Goal: Task Accomplishment & Management: Manage account settings

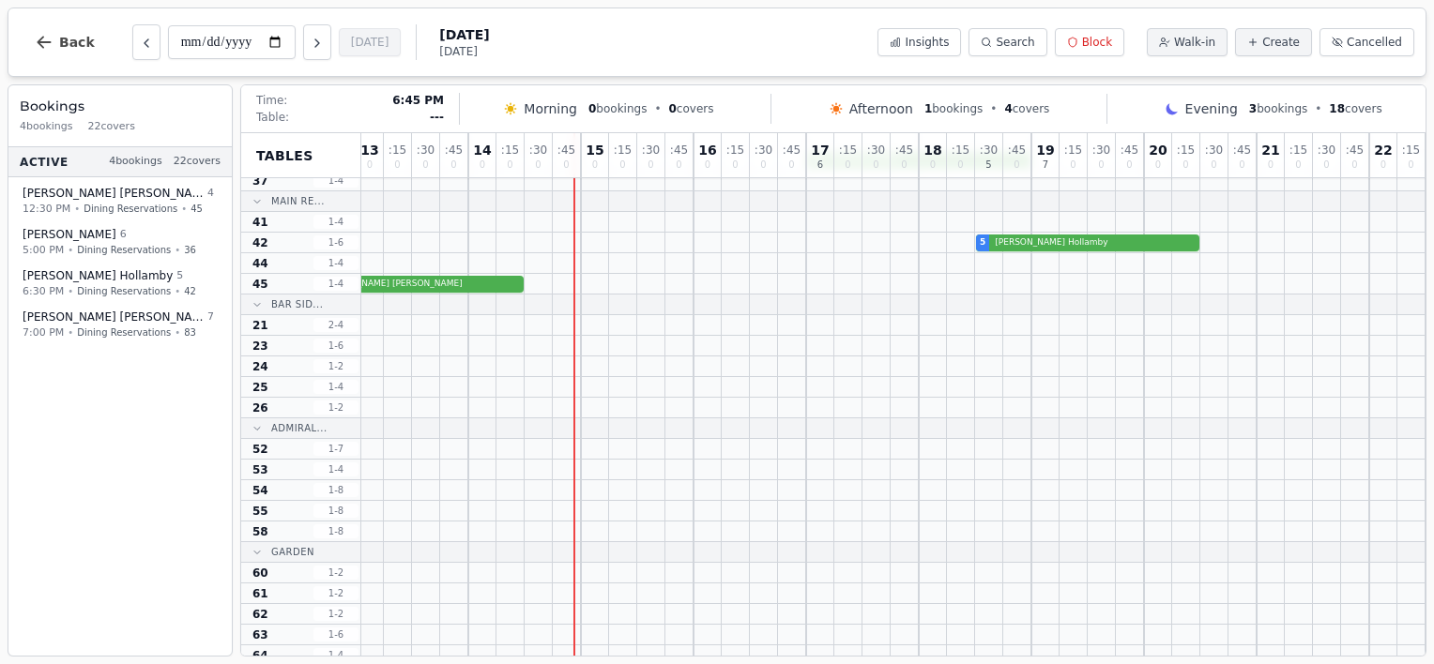
scroll to position [0, 131]
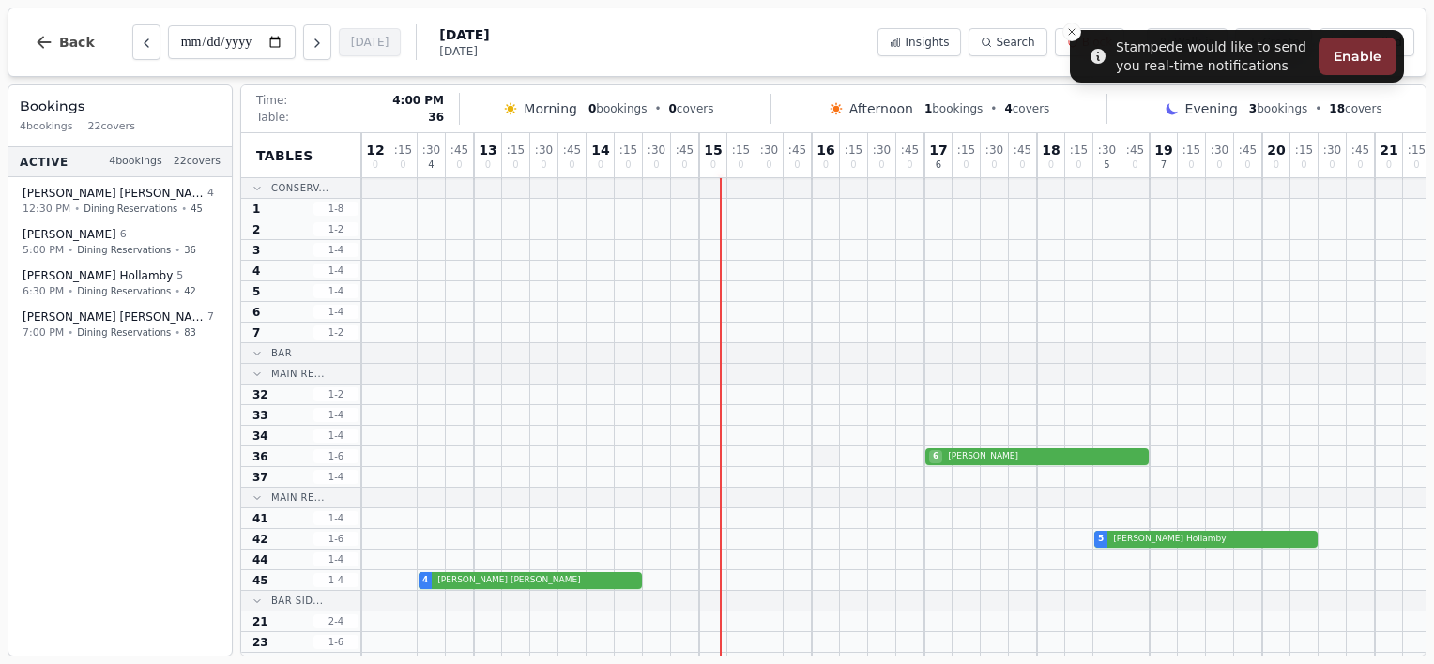
click at [817, 464] on div at bounding box center [826, 457] width 28 height 20
select select "****"
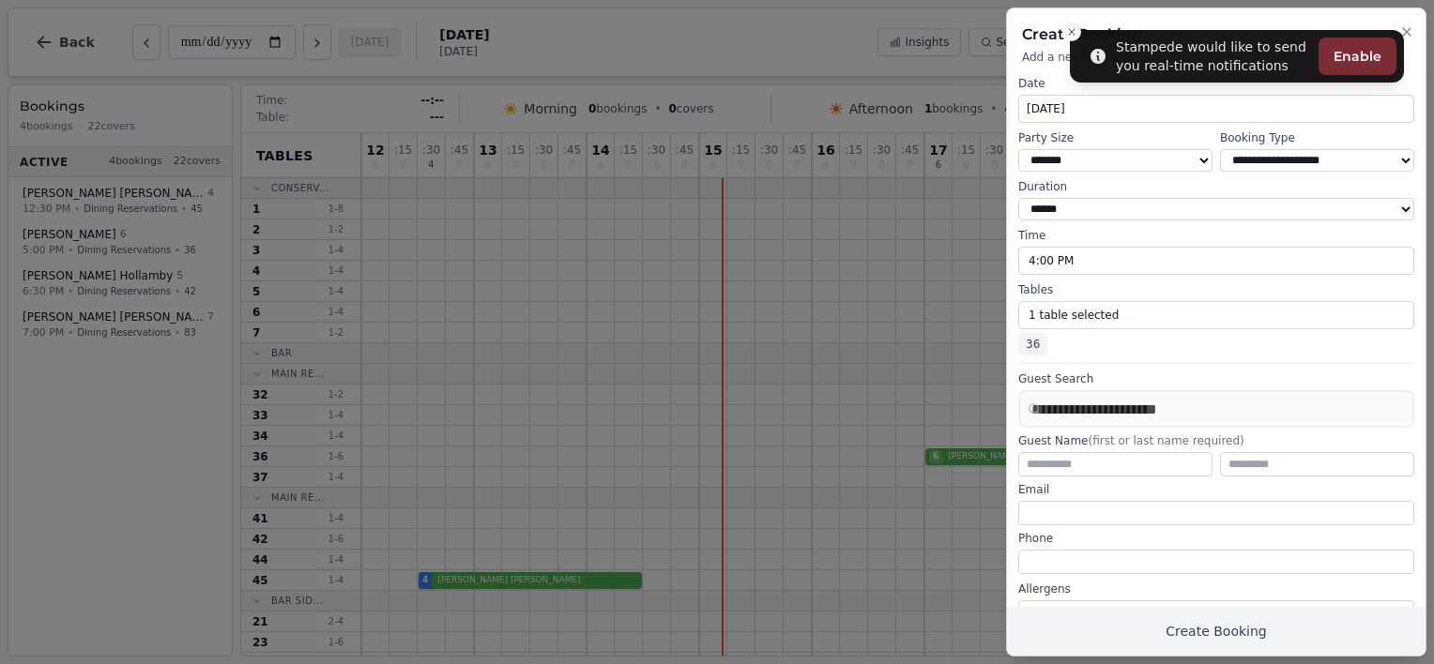
click at [1070, 38] on h2 "Create Booking" at bounding box center [1216, 34] width 388 height 23
click at [1070, 32] on h2 "Create Booking" at bounding box center [1216, 34] width 388 height 23
click at [849, 38] on div at bounding box center [717, 332] width 1434 height 664
click at [1407, 30] on icon "button" at bounding box center [1406, 31] width 15 height 15
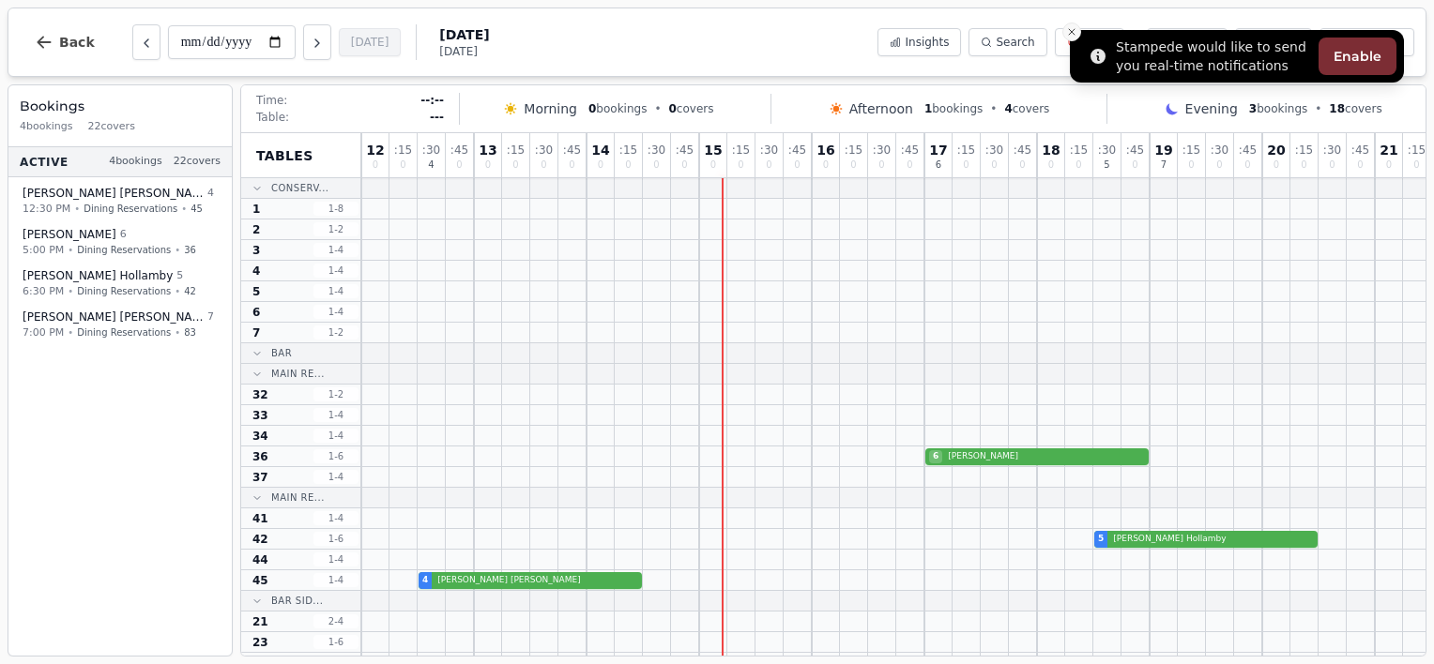
click at [1073, 34] on icon "Close toast" at bounding box center [1071, 31] width 11 height 11
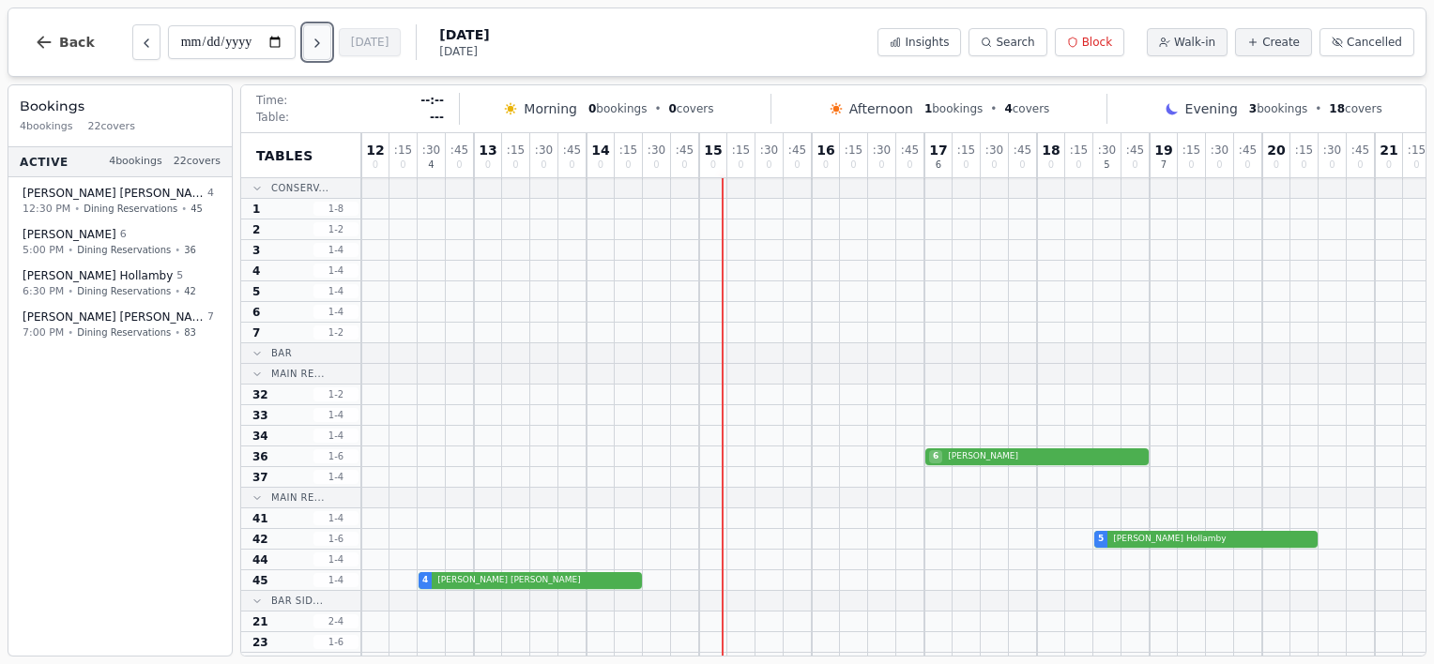
click at [307, 47] on button "Next day" at bounding box center [317, 42] width 28 height 36
type input "**********"
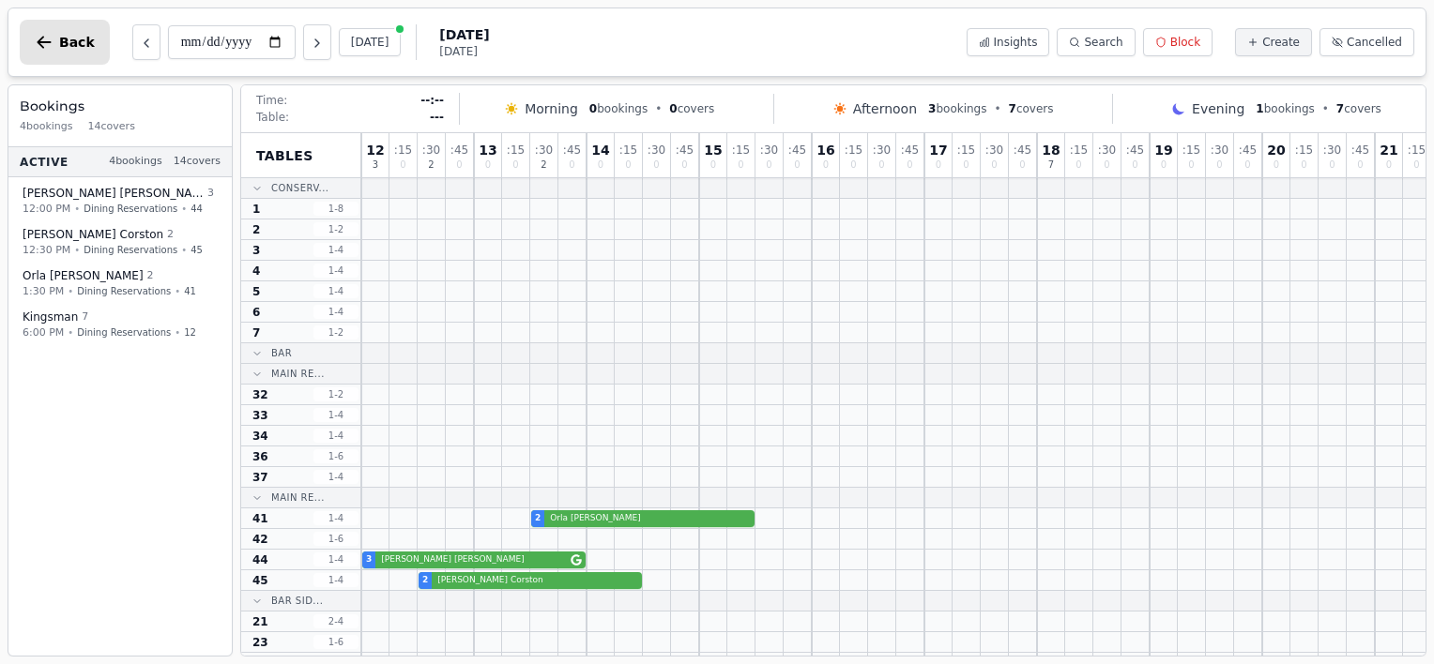
click at [40, 48] on icon "button" at bounding box center [44, 42] width 19 height 19
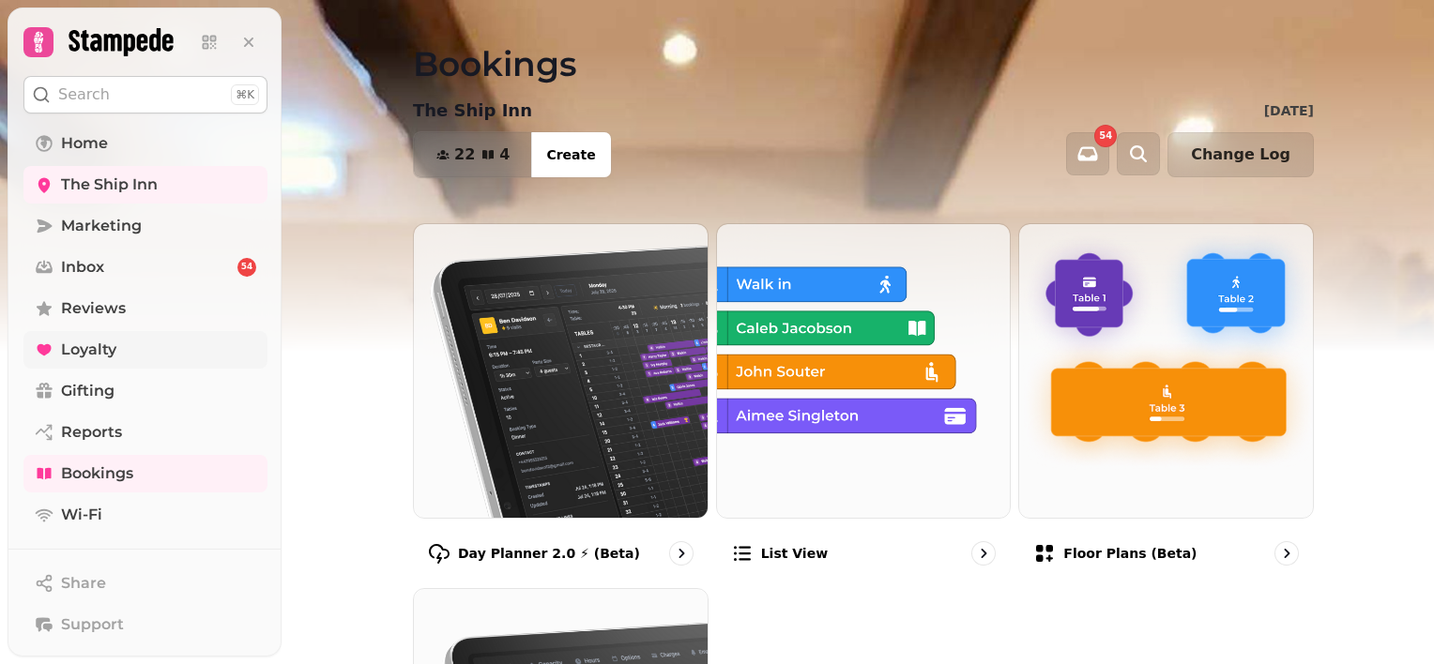
click at [83, 345] on span "Loyalty" at bounding box center [88, 350] width 55 height 23
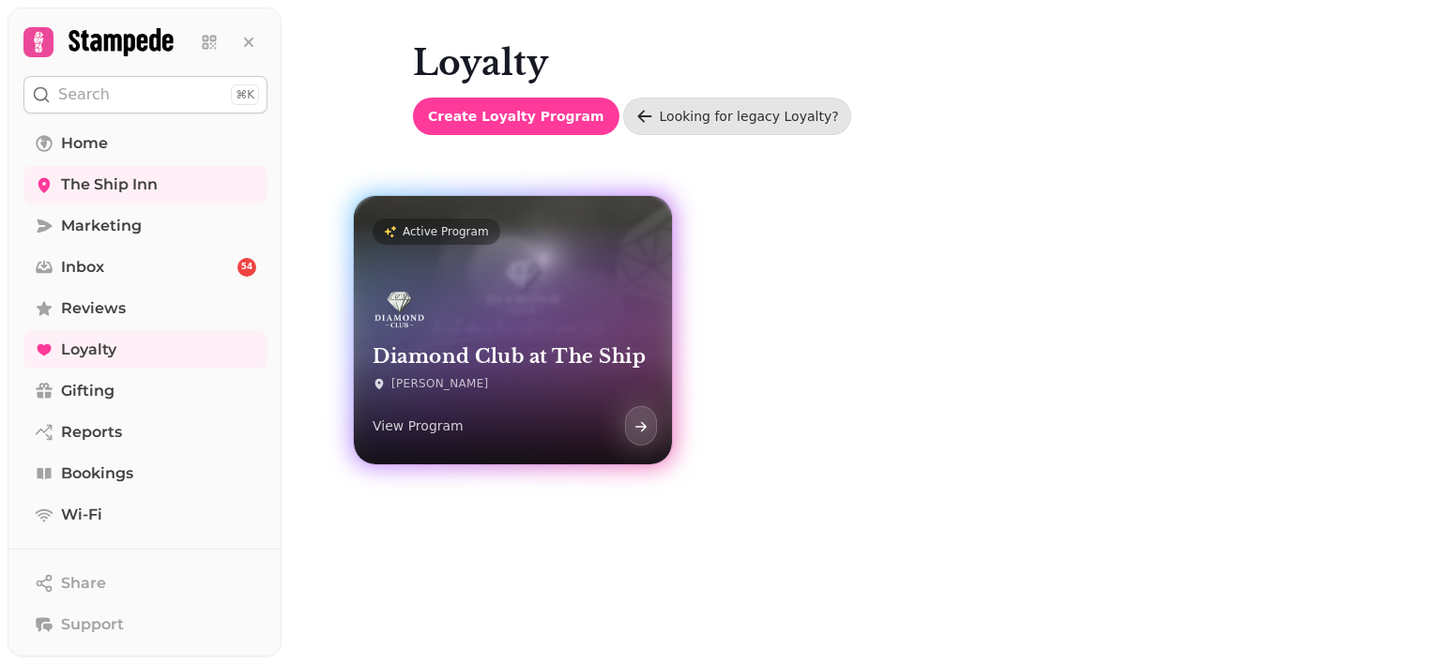
click at [514, 274] on div "Diamond Club at The Ship [PERSON_NAME] View Program" at bounding box center [513, 367] width 318 height 194
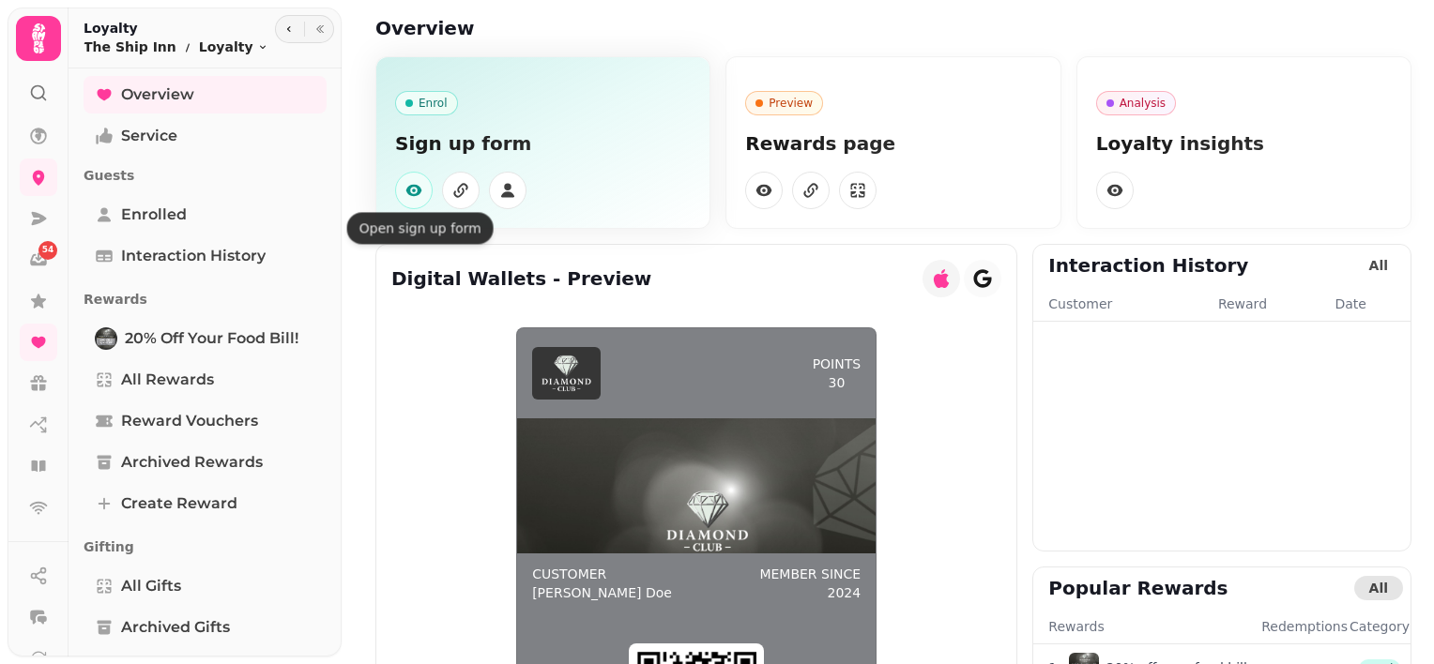
click at [409, 188] on icon "button" at bounding box center [414, 190] width 16 height 11
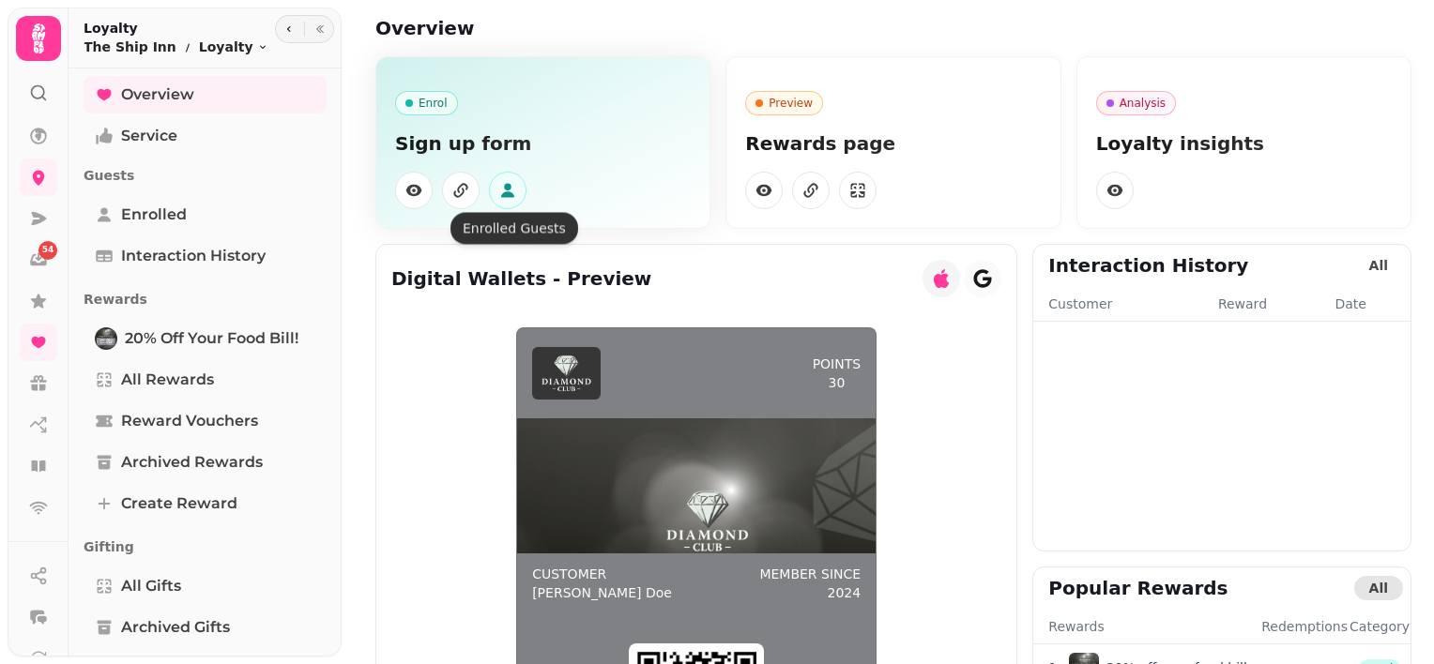
click at [513, 191] on icon "button" at bounding box center [507, 190] width 19 height 19
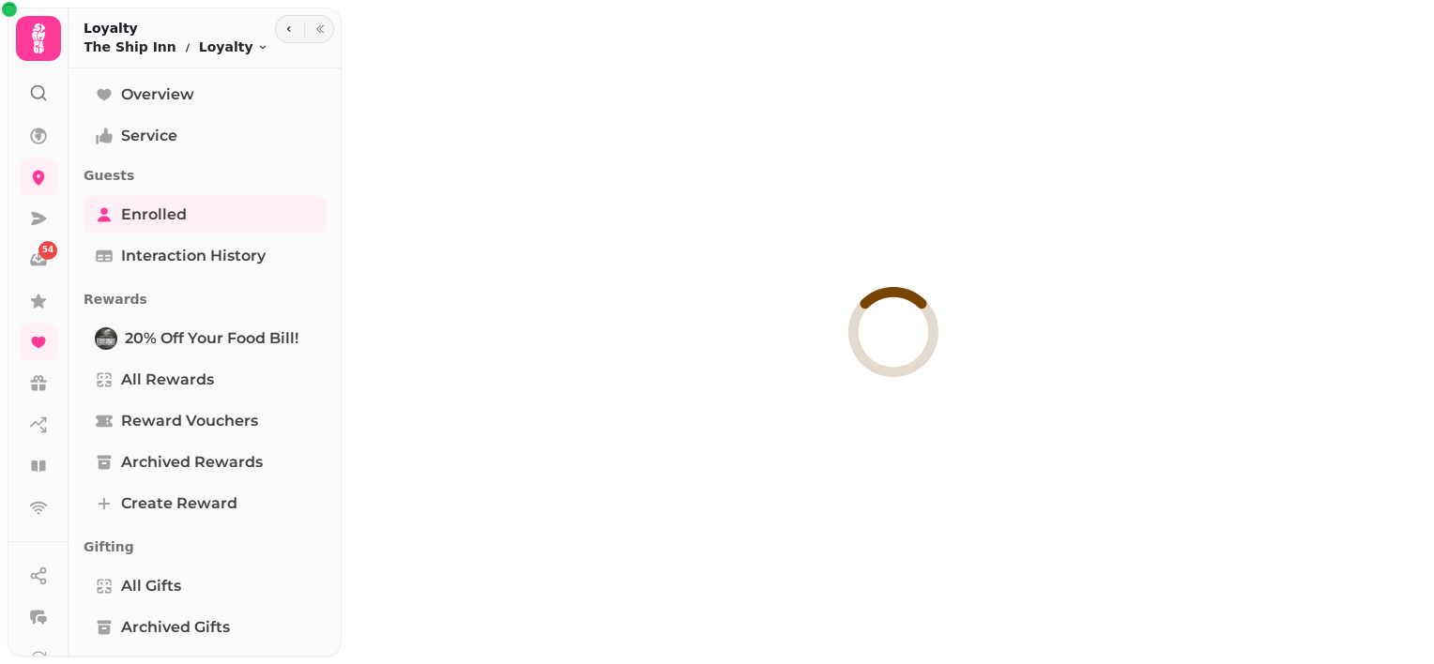
select select "**"
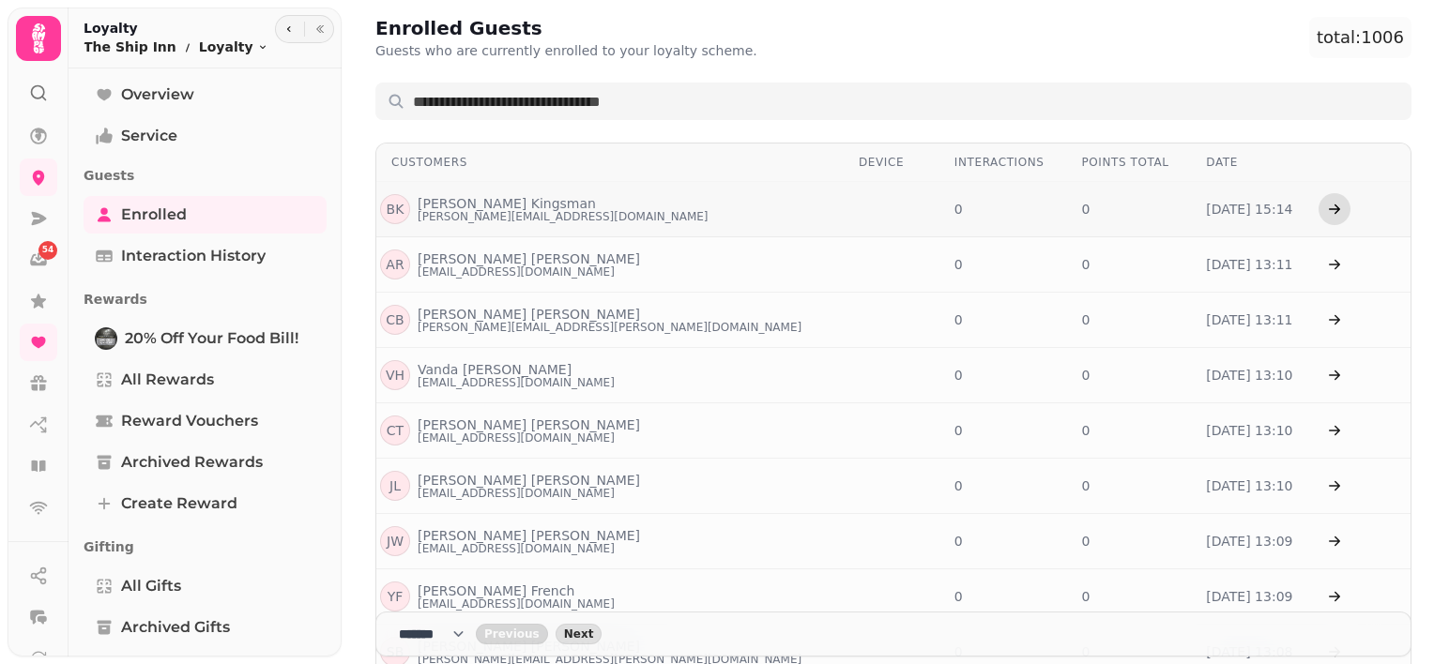
click at [1327, 207] on icon "button" at bounding box center [1334, 209] width 15 height 15
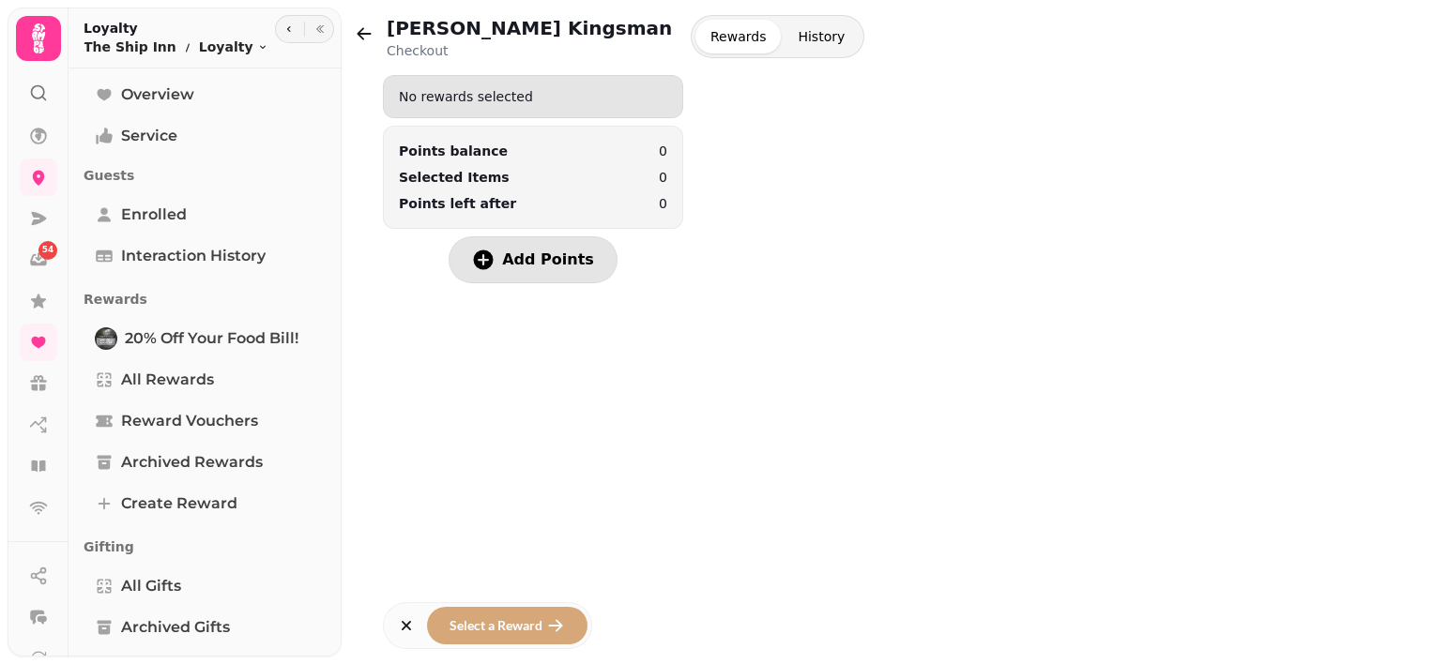
click at [493, 259] on icon "button" at bounding box center [484, 260] width 20 height 20
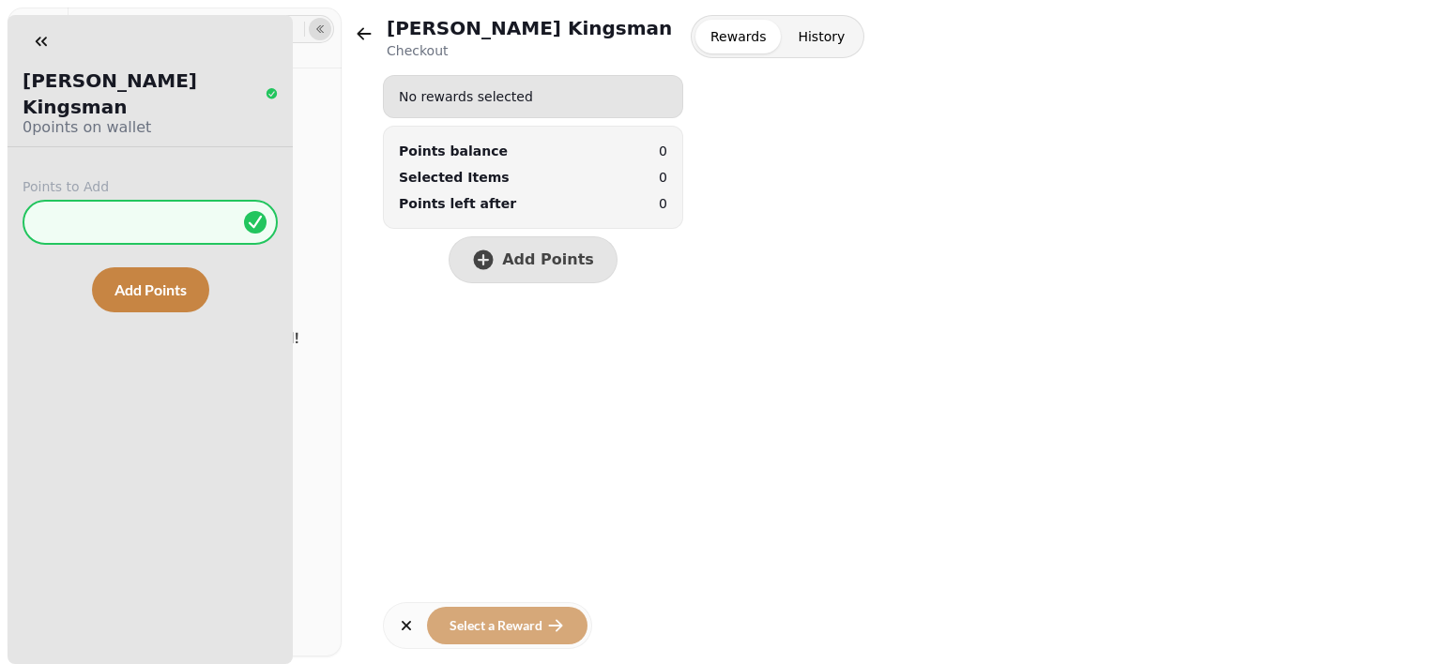
click at [318, 20] on button "button" at bounding box center [320, 29] width 23 height 23
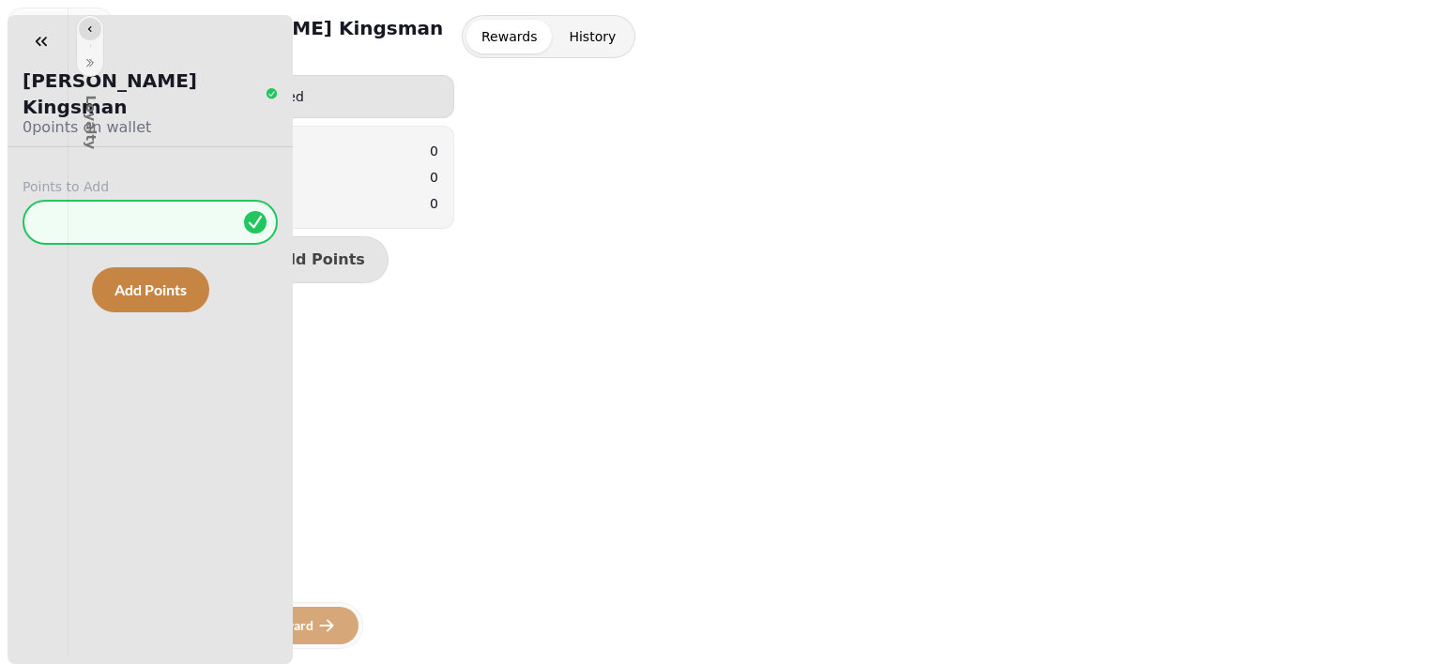
click at [90, 31] on icon "button" at bounding box center [90, 29] width 4 height 6
select select "**"
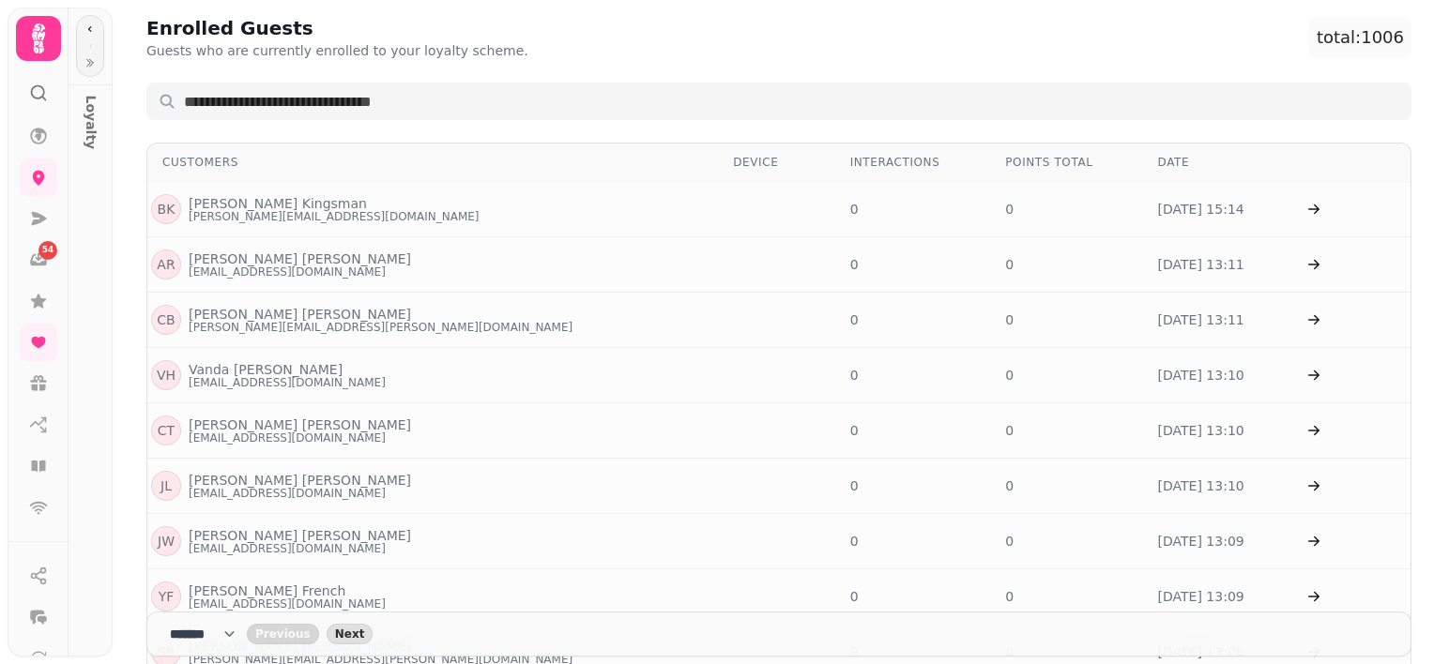
click at [37, 45] on icon at bounding box center [38, 38] width 13 height 30
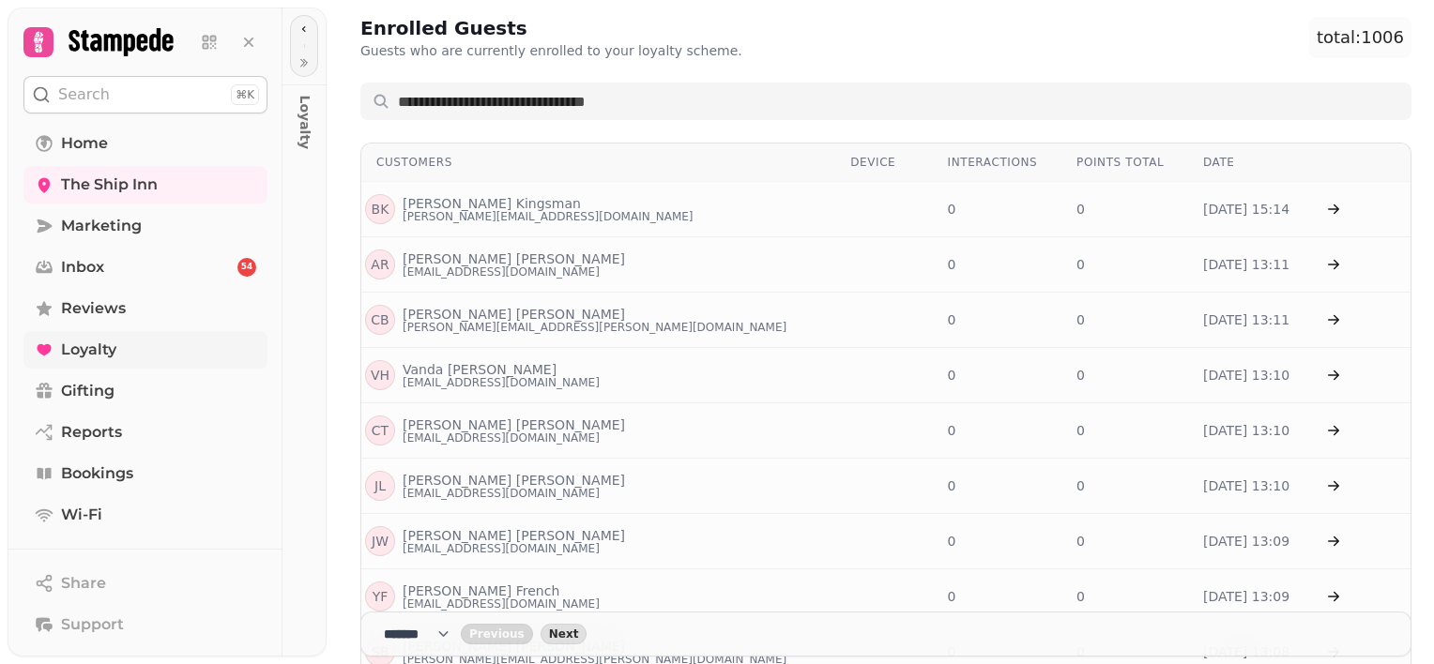
click at [80, 356] on span "Loyalty" at bounding box center [88, 350] width 55 height 23
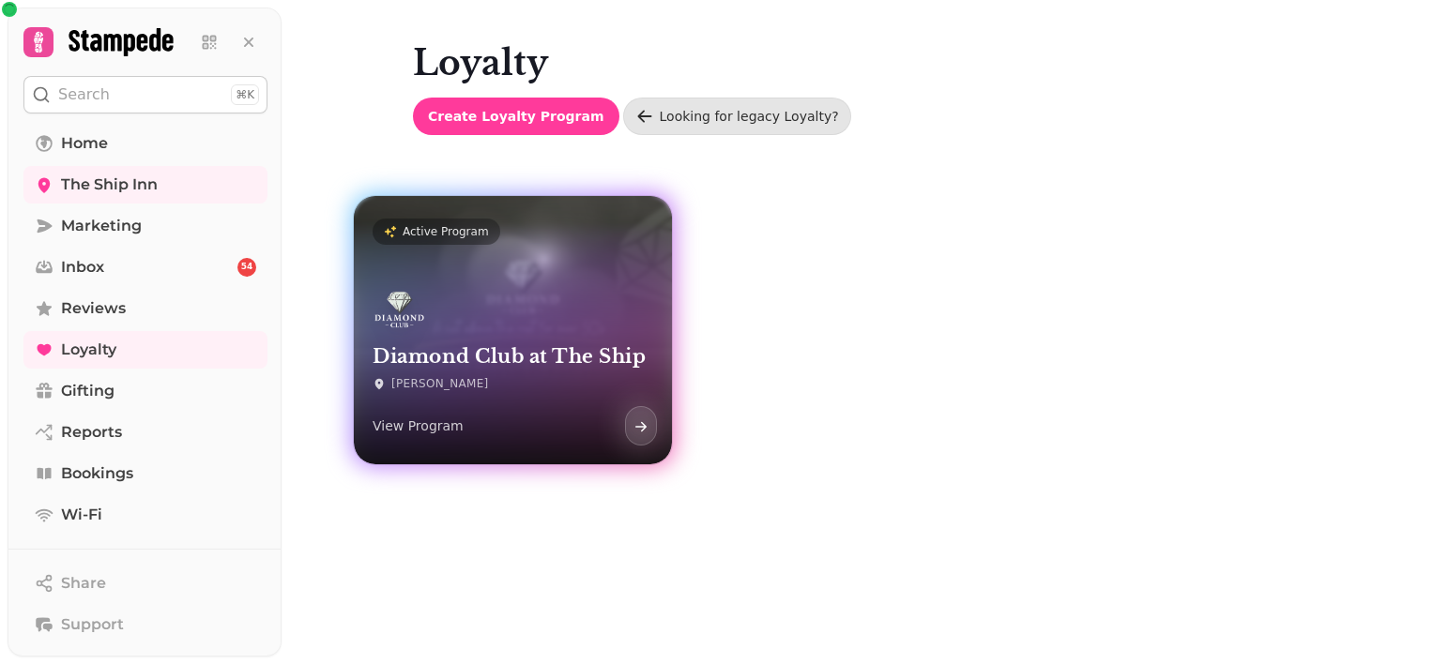
click at [516, 281] on div "Diamond Club at The Ship [PERSON_NAME] View Program" at bounding box center [513, 367] width 318 height 194
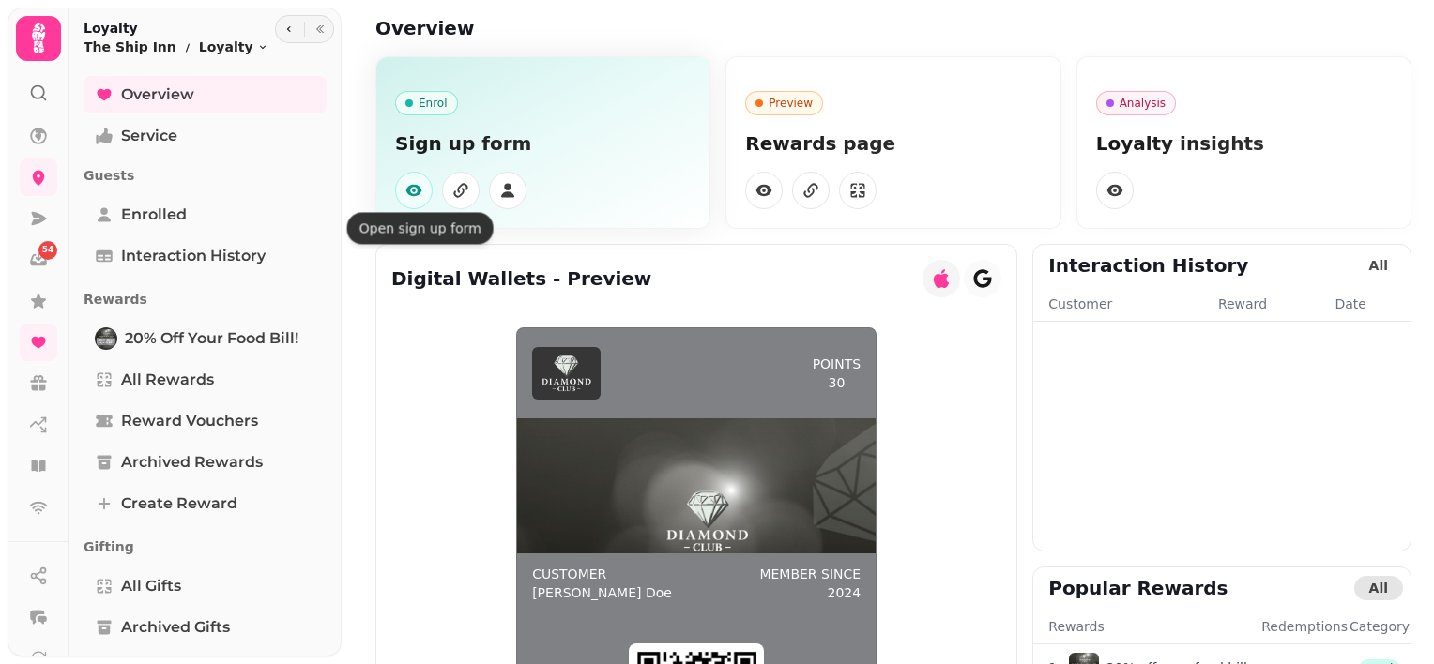
click at [402, 190] on button "button" at bounding box center [414, 191] width 38 height 38
